Goal: Task Accomplishment & Management: Use online tool/utility

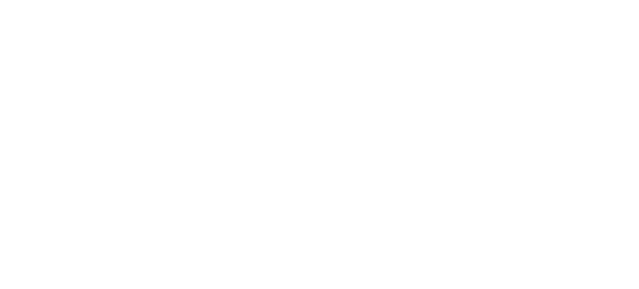
select select "*"
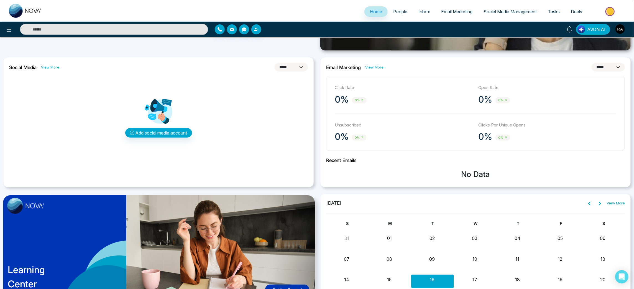
scroll to position [159, 0]
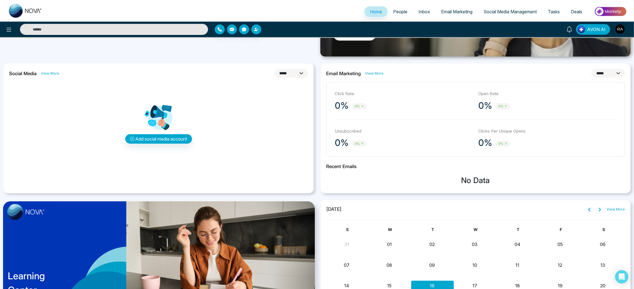
click at [443, 10] on span "Email Marketing" at bounding box center [456, 12] width 31 height 6
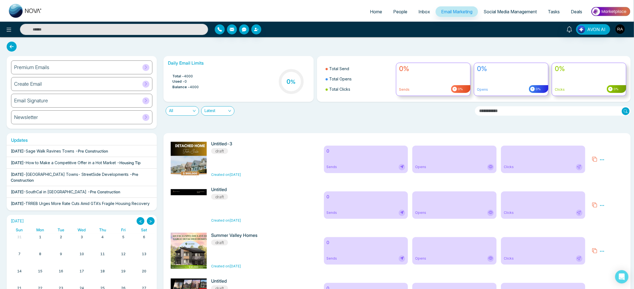
click at [67, 62] on div "Premium Emails" at bounding box center [81, 67] width 141 height 14
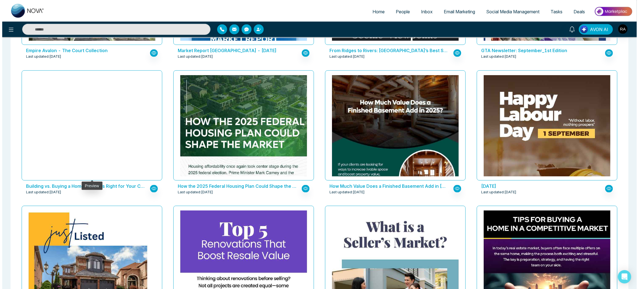
scroll to position [540, 0]
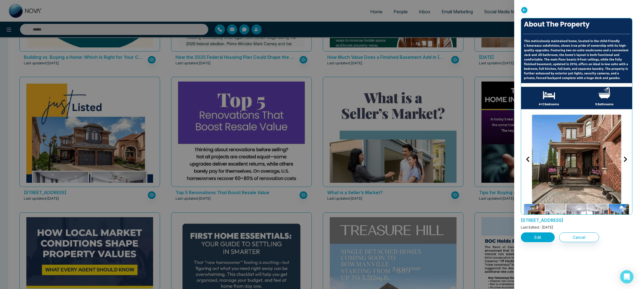
scroll to position [134, 0]
